Goal: Find contact information: Find contact information

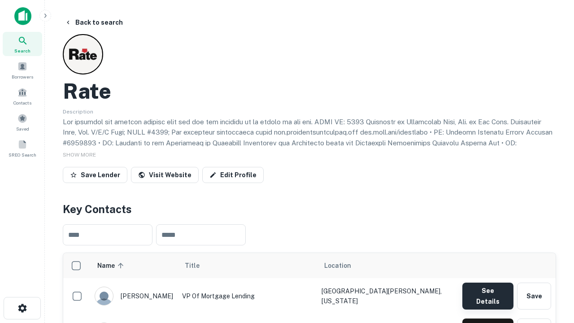
click at [487, 291] on button "See Details" at bounding box center [487, 295] width 51 height 27
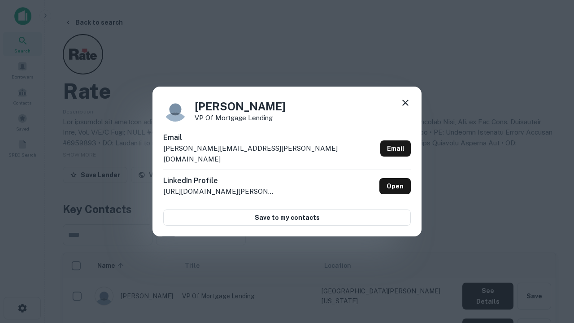
click at [405, 108] on icon at bounding box center [405, 102] width 11 height 11
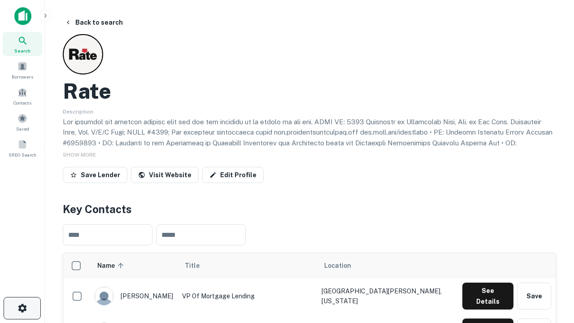
click at [22, 308] on icon "button" at bounding box center [22, 308] width 11 height 11
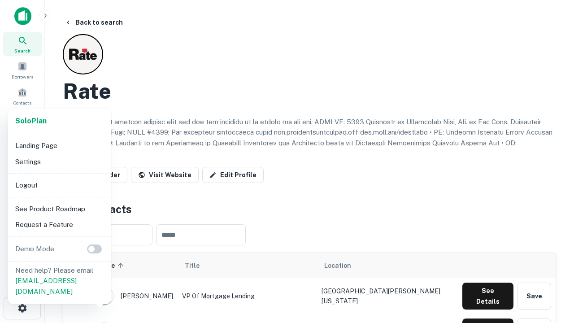
click at [59, 185] on li "Logout" at bounding box center [60, 185] width 96 height 16
